Goal: Task Accomplishment & Management: Manage account settings

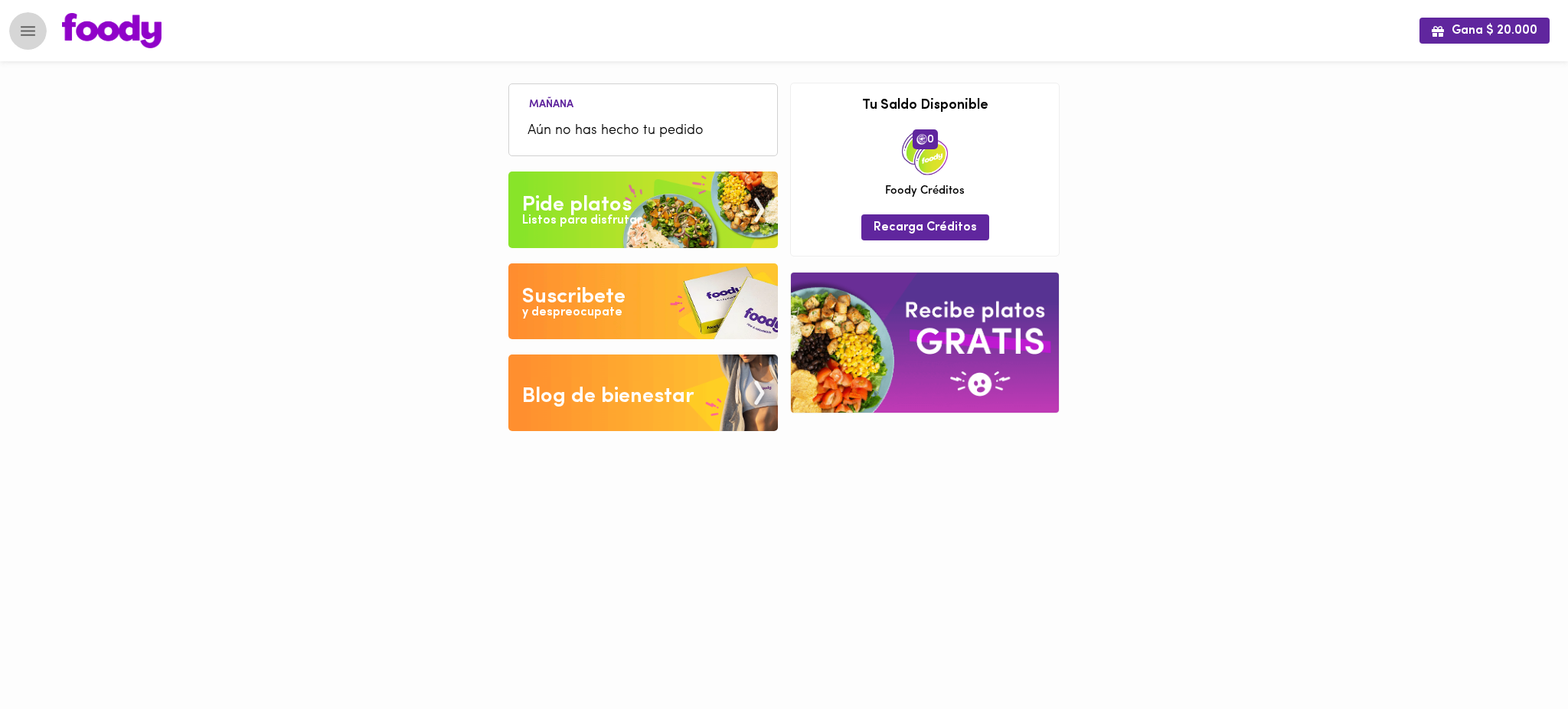
click at [31, 32] on icon "Menu" at bounding box center [28, 31] width 19 height 19
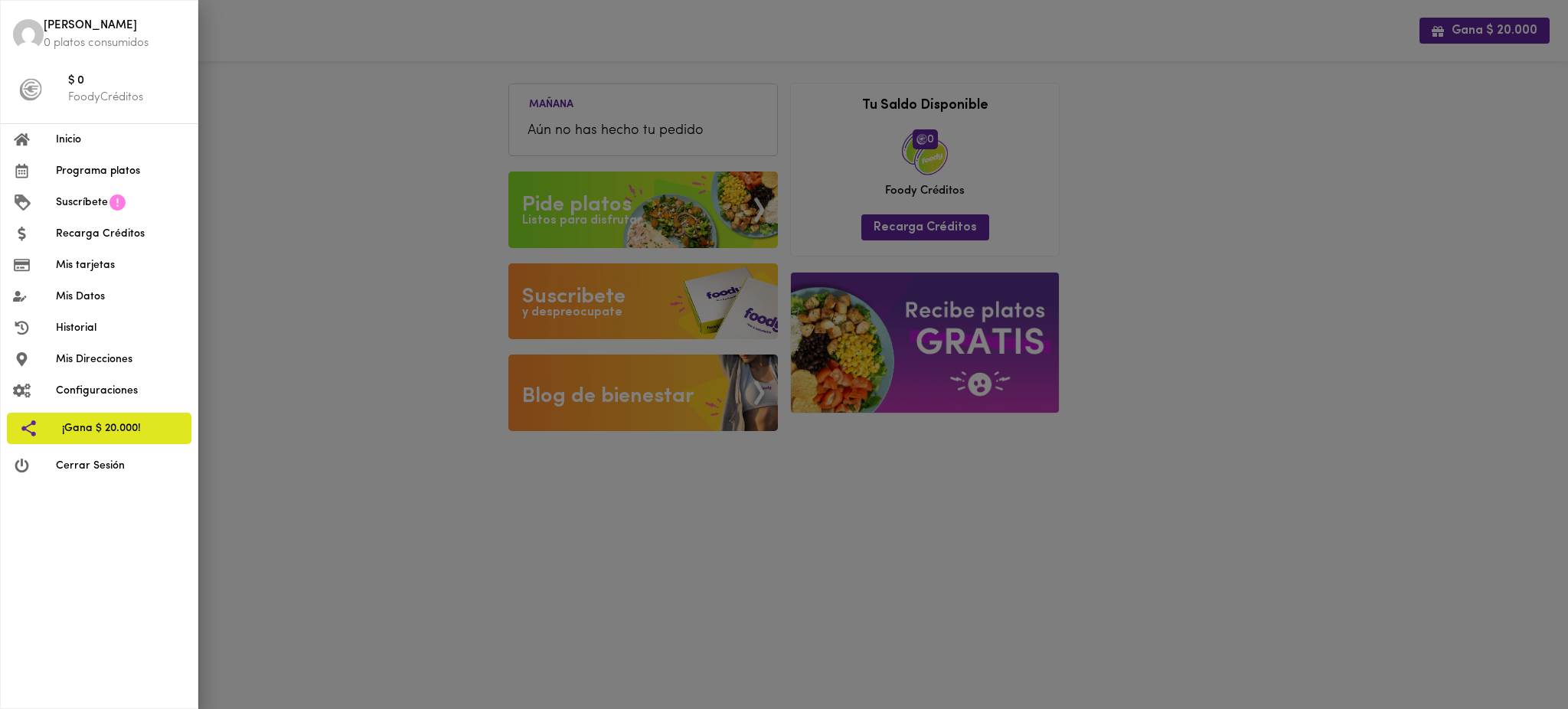
click at [114, 273] on li "Mis tarjetas" at bounding box center [99, 264] width 197 height 31
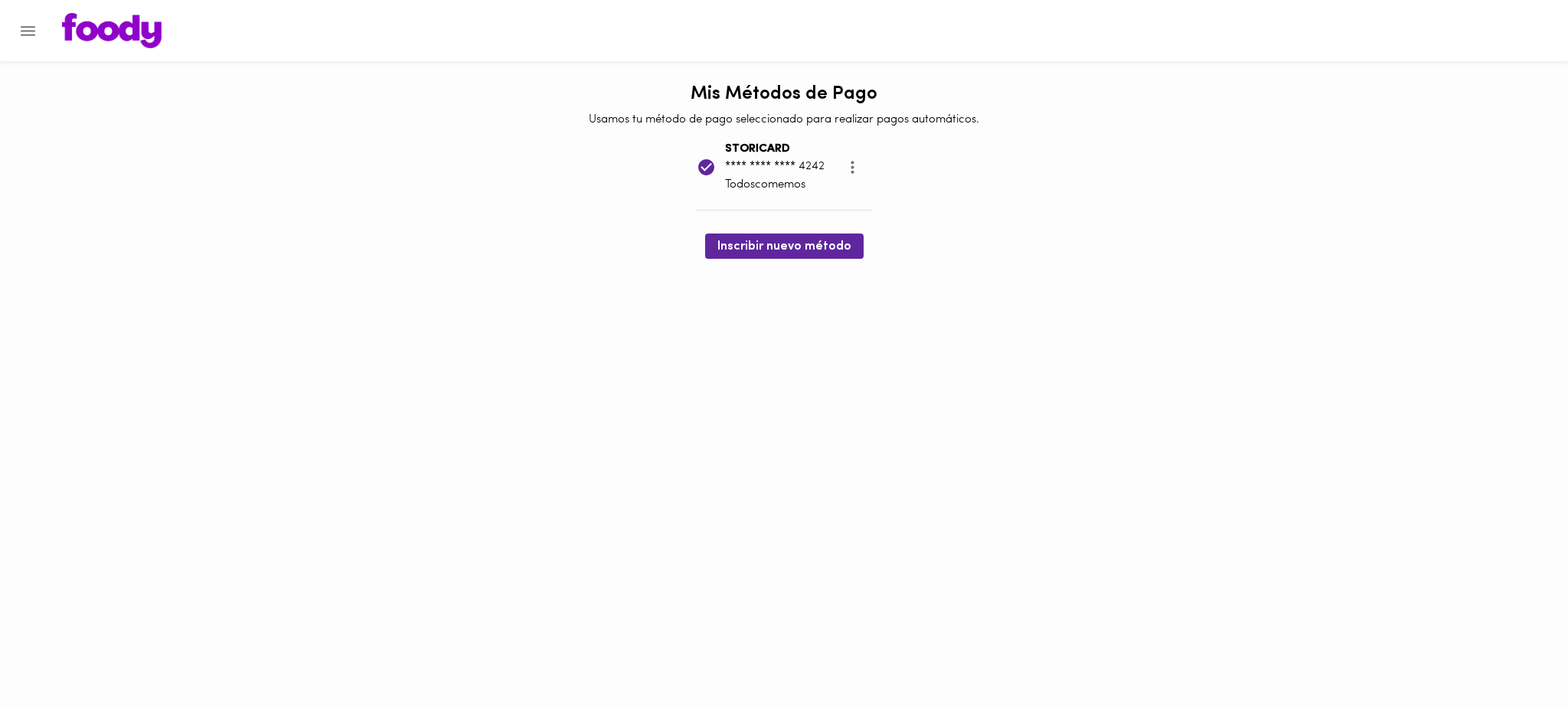
click at [29, 26] on icon "Menu" at bounding box center [28, 31] width 14 height 10
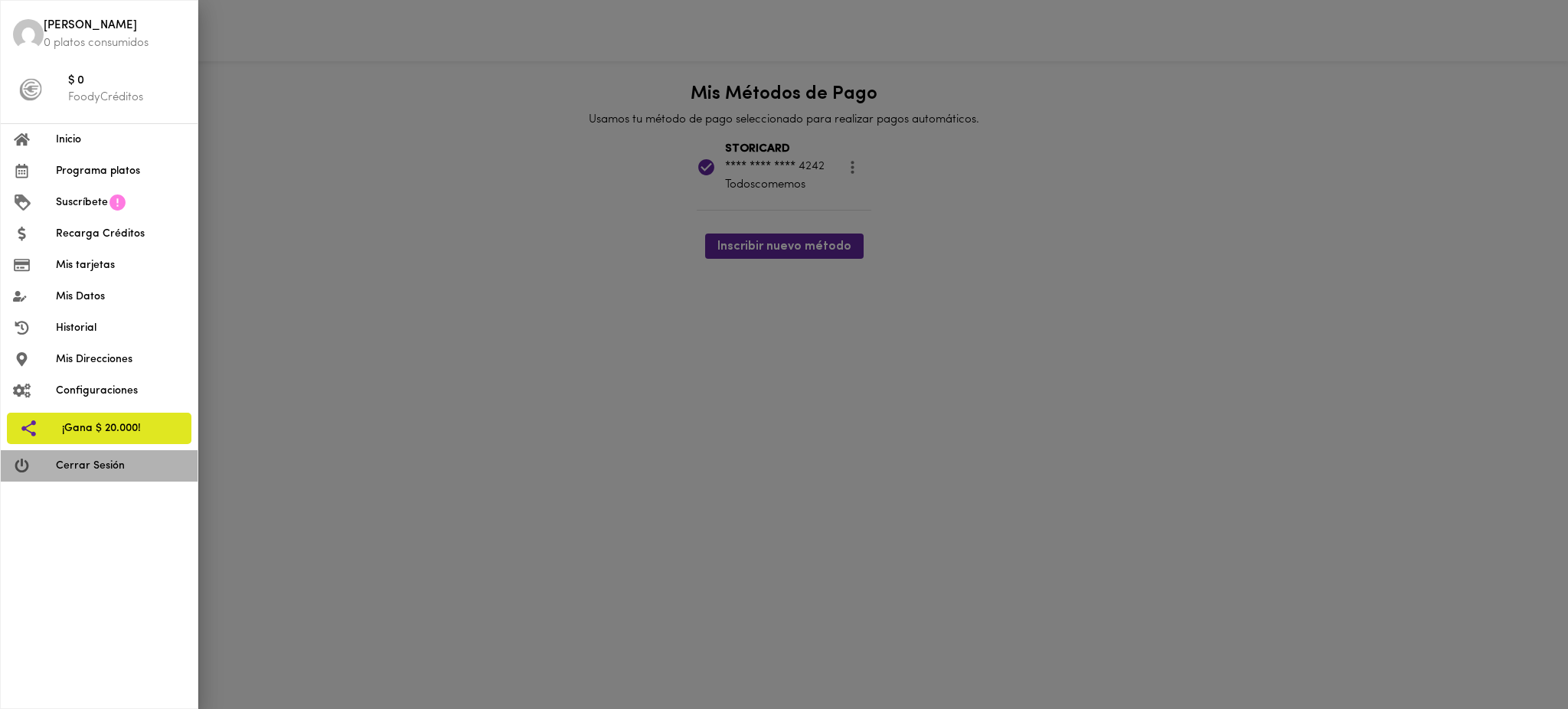
click at [83, 471] on span "Cerrar Sesión" at bounding box center [120, 466] width 130 height 16
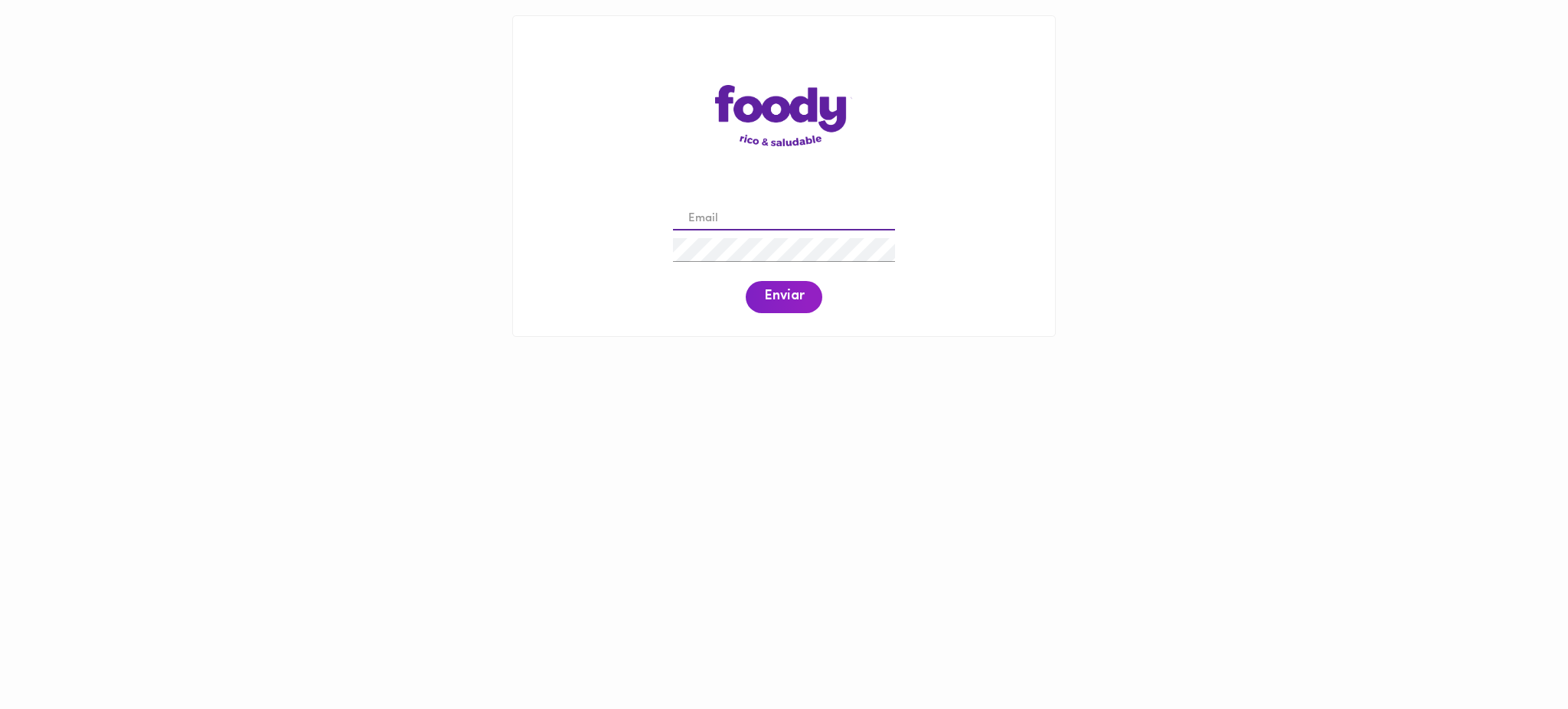
click at [717, 208] on input "email" at bounding box center [784, 220] width 222 height 24
paste input "[EMAIL_ADDRESS][DOMAIN_NAME]"
type input "[EMAIL_ADDRESS][DOMAIN_NAME]"
click at [788, 303] on span "Enviar" at bounding box center [784, 297] width 40 height 17
